Goal: Information Seeking & Learning: Learn about a topic

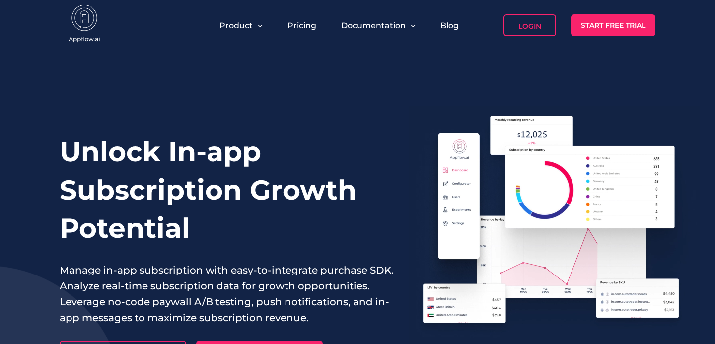
click at [304, 20] on div "Pricing" at bounding box center [301, 25] width 39 height 22
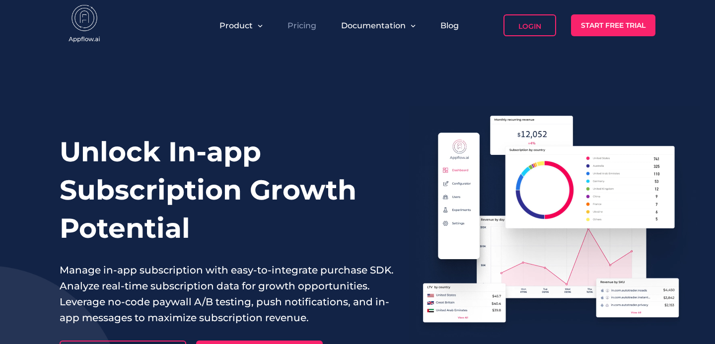
click at [290, 27] on link "Pricing" at bounding box center [301, 25] width 29 height 9
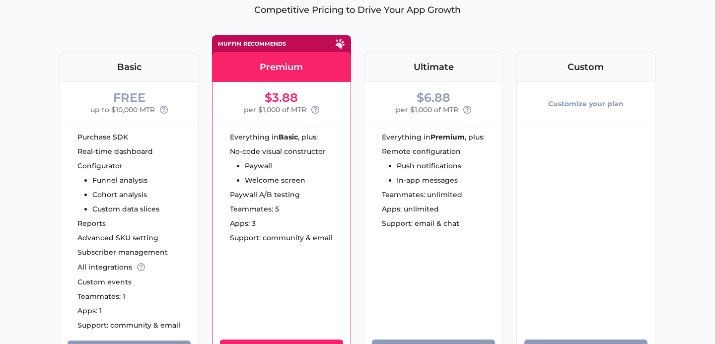
scroll to position [99, 0]
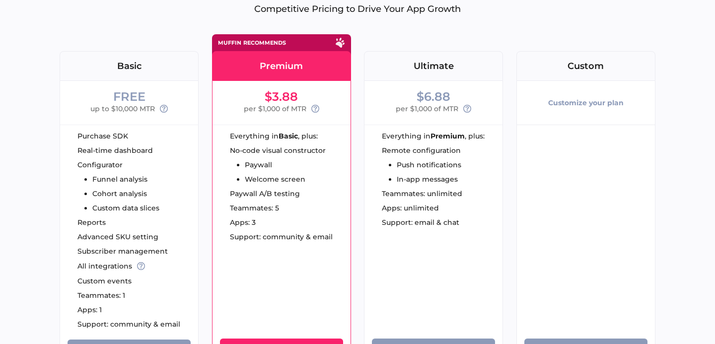
click at [117, 152] on span "Real-time dashboard" at bounding box center [114, 150] width 75 height 7
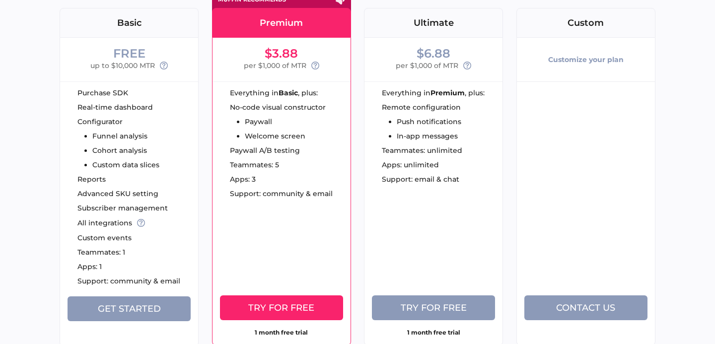
scroll to position [146, 0]
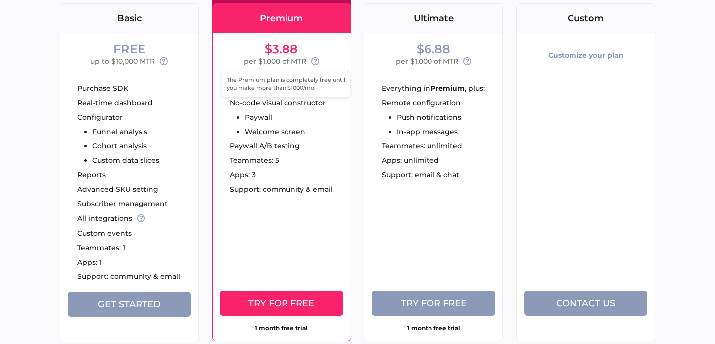
click at [316, 59] on use at bounding box center [315, 61] width 8 height 8
click at [295, 58] on span "per $1,000 of MTR" at bounding box center [275, 61] width 63 height 12
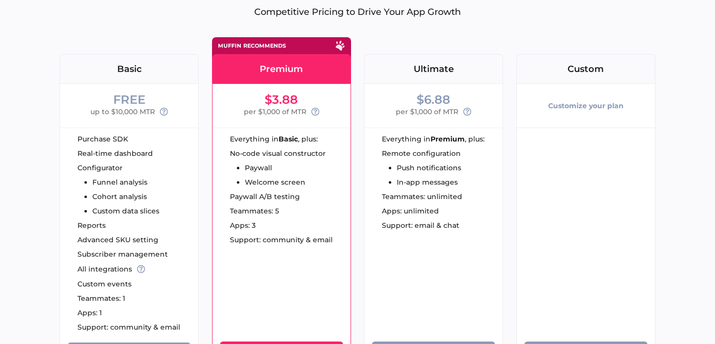
scroll to position [91, 0]
